Goal: Information Seeking & Learning: Understand process/instructions

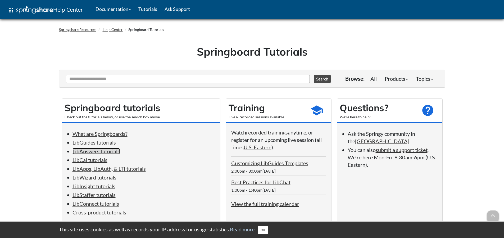
click at [97, 151] on link "LibAnswers tutorials" at bounding box center [96, 151] width 47 height 6
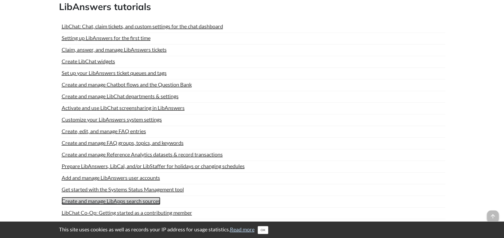
click at [120, 197] on link "Create and manage LibApps search sources" at bounding box center [111, 201] width 99 height 8
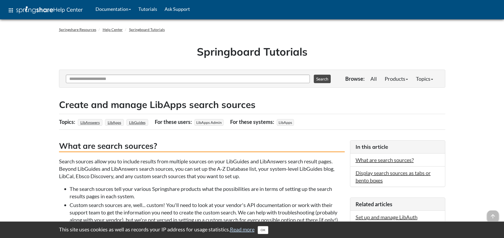
click at [498, 5] on div "Springshare Sites apps Help Center Springshare Springshare Lounge Training Cale…" at bounding box center [252, 9] width 497 height 19
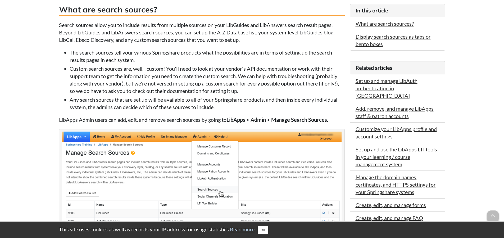
scroll to position [129, 0]
